Goal: Navigation & Orientation: Find specific page/section

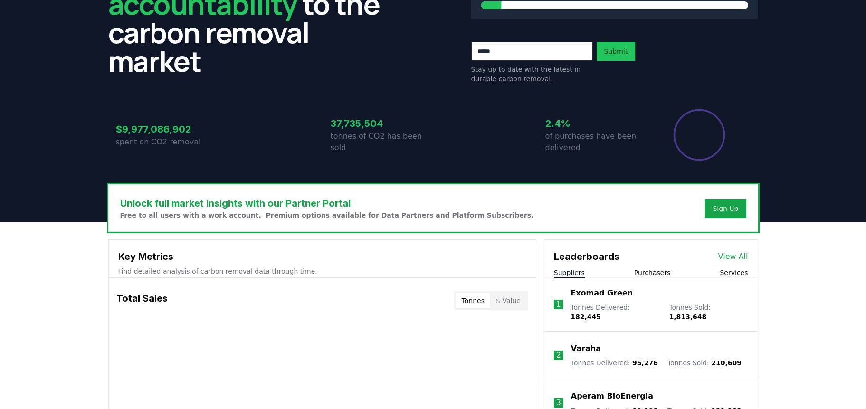
scroll to position [250, 0]
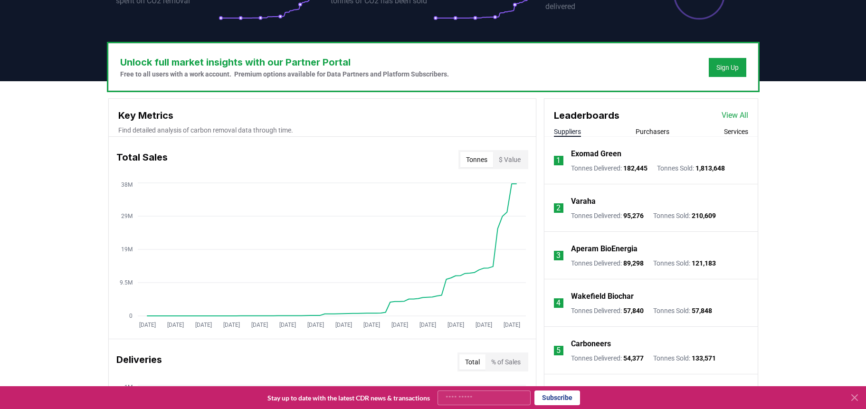
click at [586, 203] on p "Varaha" at bounding box center [583, 201] width 25 height 11
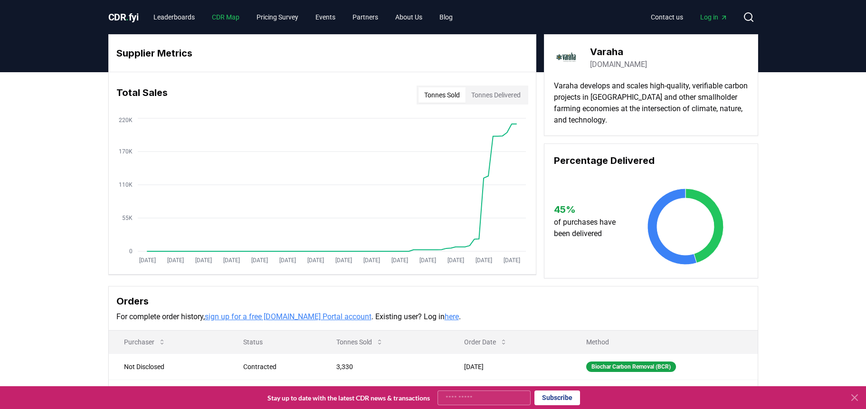
click at [243, 23] on link "CDR Map" at bounding box center [225, 17] width 43 height 17
